Goal: Transaction & Acquisition: Download file/media

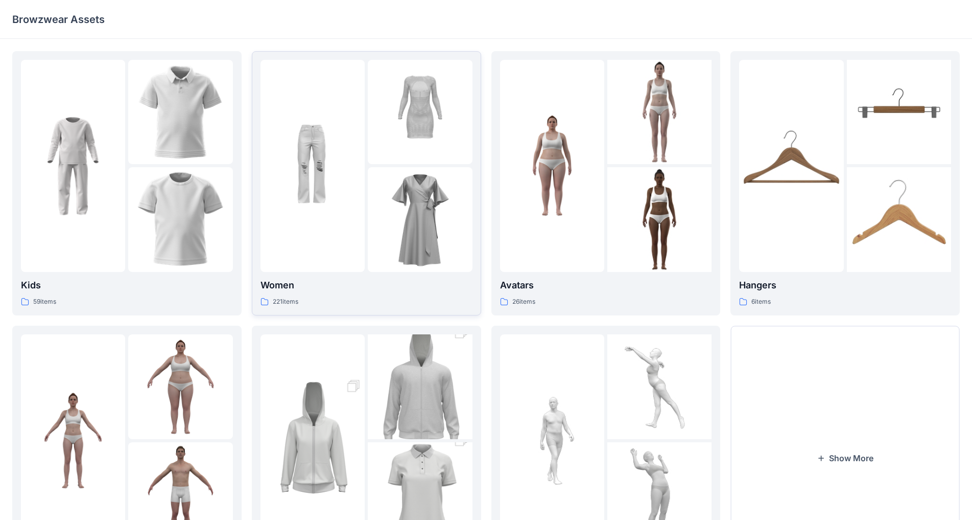
click at [397, 151] on img at bounding box center [420, 112] width 104 height 104
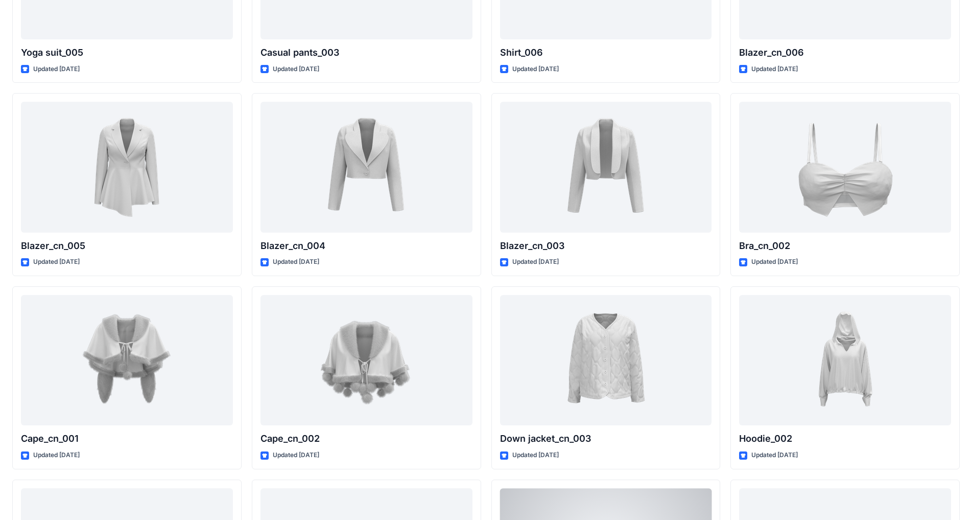
scroll to position [4971, 0]
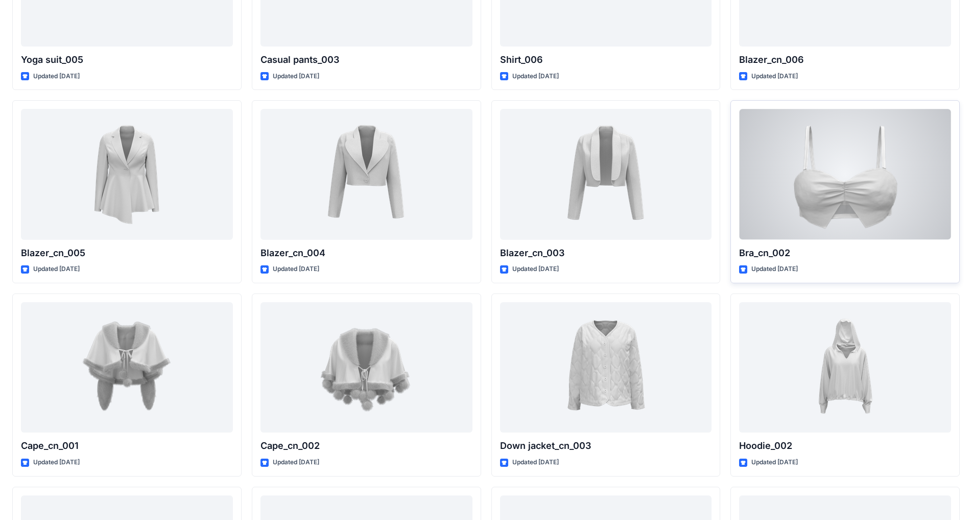
click at [510, 170] on div at bounding box center [845, 174] width 212 height 130
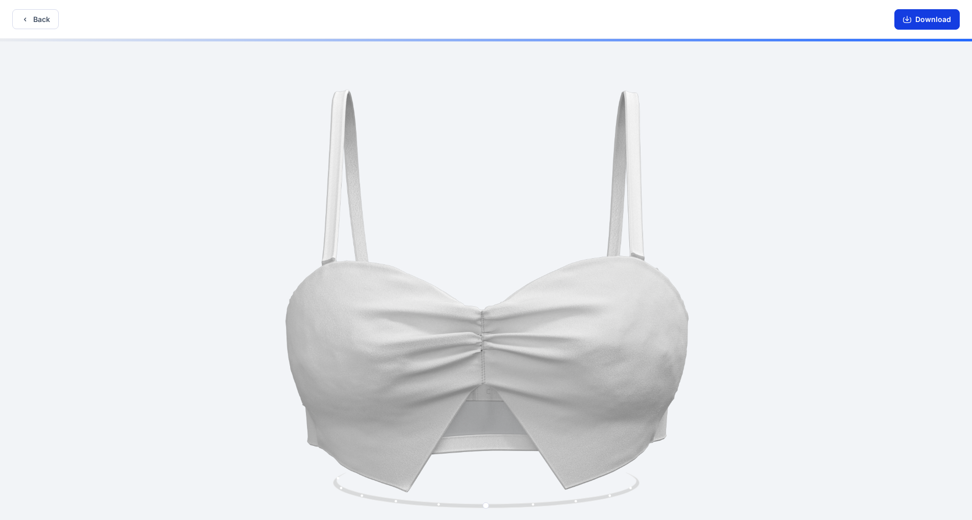
click at [510, 19] on button "Download" at bounding box center [927, 19] width 65 height 20
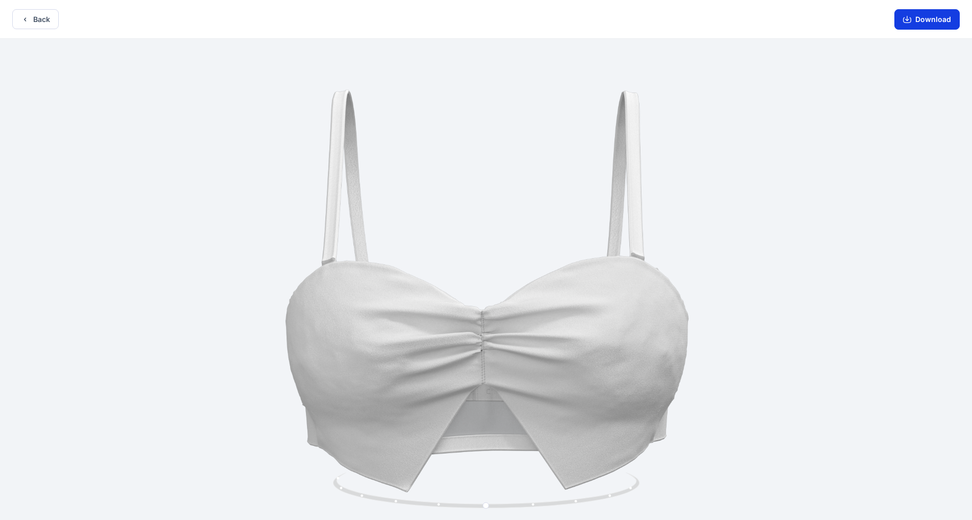
click at [510, 19] on icon "button" at bounding box center [907, 19] width 8 height 8
click at [510, 18] on button "Download" at bounding box center [927, 19] width 65 height 20
click at [510, 20] on icon "button" at bounding box center [907, 19] width 8 height 8
click at [510, 253] on div at bounding box center [486, 280] width 972 height 483
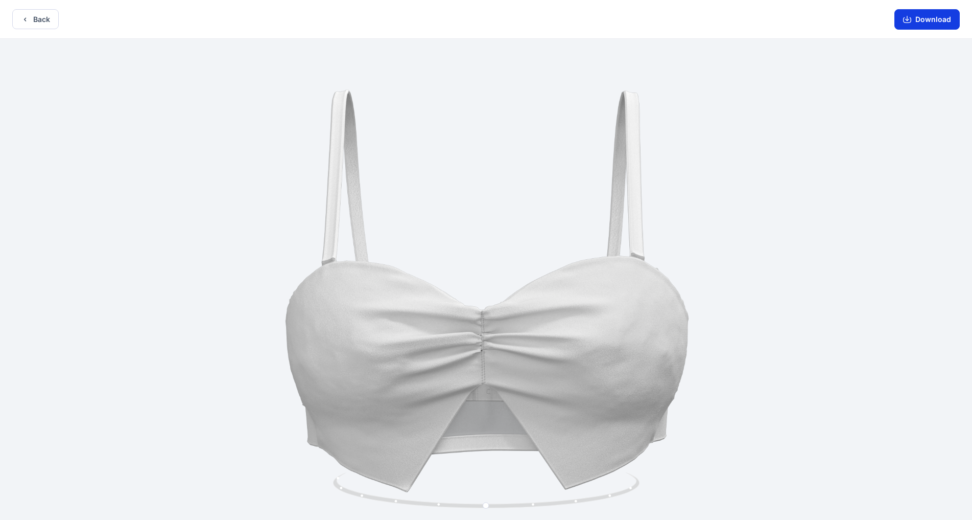
click at [510, 20] on button "Download" at bounding box center [927, 19] width 65 height 20
